Goal: Find specific page/section: Find specific page/section

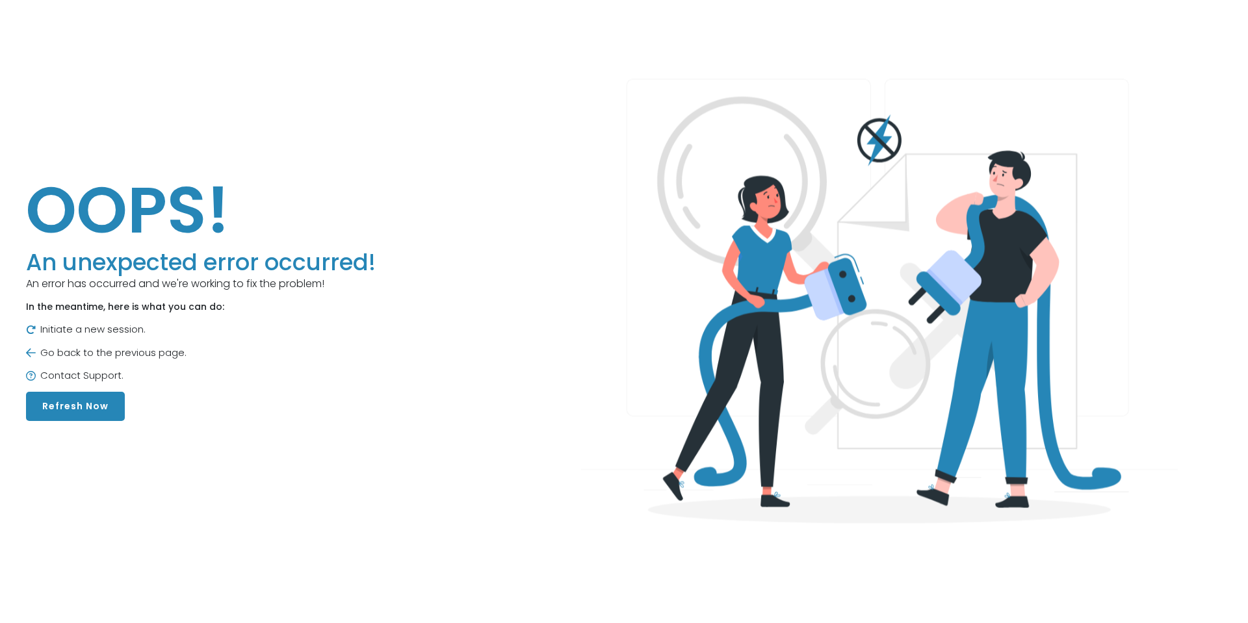
click at [62, 403] on button "Refresh Now" at bounding box center [75, 406] width 99 height 29
click at [84, 412] on button "Refresh Now" at bounding box center [75, 406] width 99 height 29
drag, startPoint x: 77, startPoint y: 395, endPoint x: 74, endPoint y: 405, distance: 10.7
click at [75, 404] on button "Refresh Now" at bounding box center [75, 406] width 99 height 29
